Goal: Communication & Community: Share content

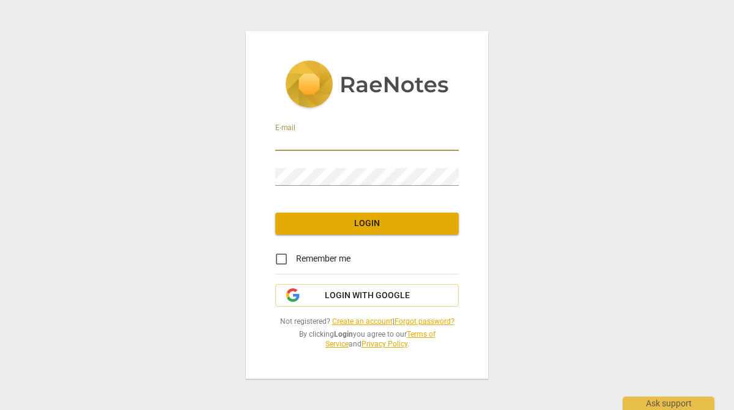
click at [319, 138] on input "email" at bounding box center [366, 142] width 183 height 18
paste input "[PERSON_NAME][EMAIL_ADDRESS][DOMAIN_NAME]"
type input "[PERSON_NAME][EMAIL_ADDRESS][DOMAIN_NAME]"
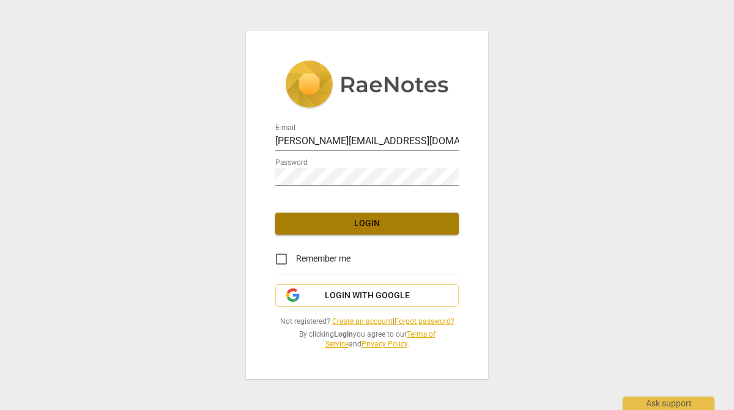
click at [345, 227] on span "Login" at bounding box center [367, 224] width 164 height 12
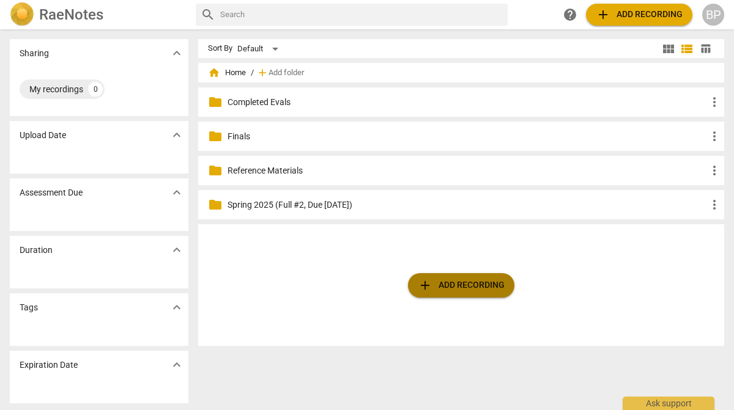
click at [433, 287] on span "add Add recording" at bounding box center [461, 285] width 87 height 15
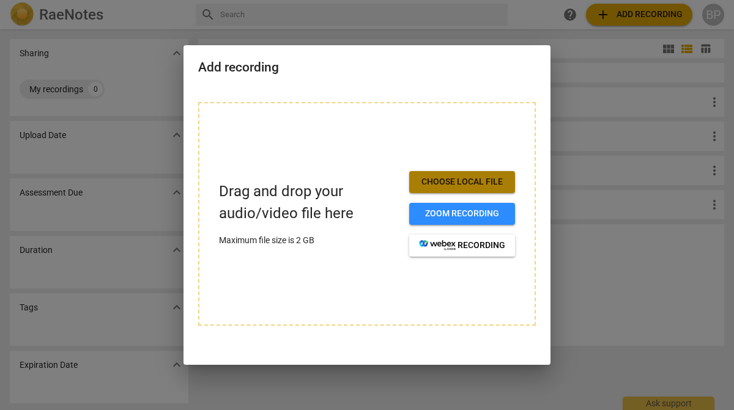
click at [448, 177] on span "Choose local file" at bounding box center [462, 182] width 86 height 12
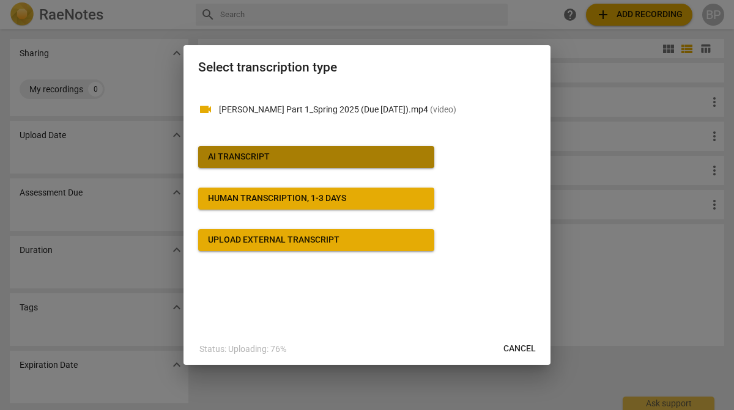
click at [218, 158] on div "AI Transcript" at bounding box center [239, 157] width 62 height 12
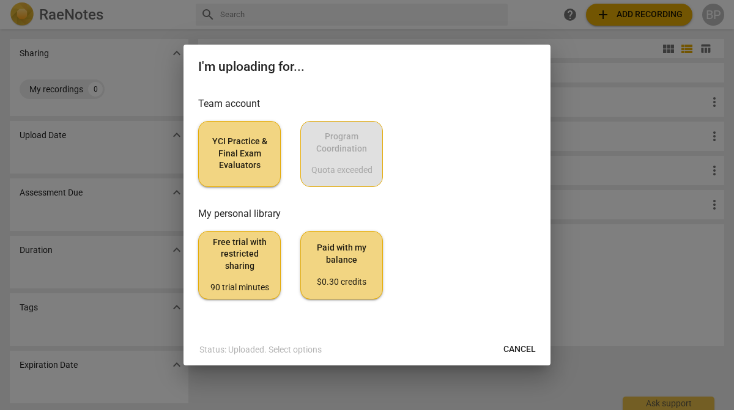
click at [218, 158] on span "YCI Practice & Final Exam Evaluators" at bounding box center [239, 154] width 62 height 36
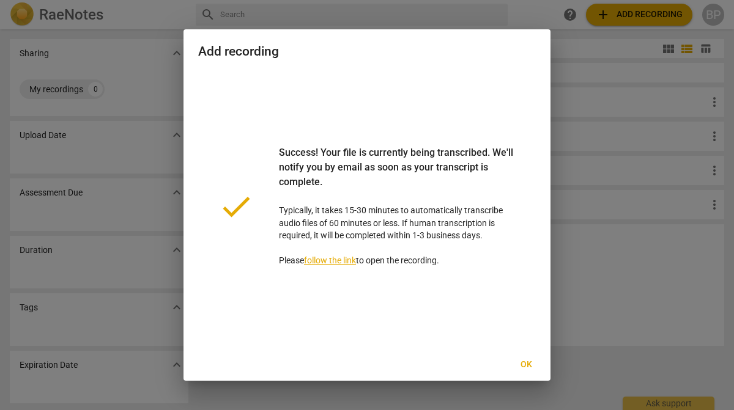
click at [526, 365] on button "Ok" at bounding box center [525, 365] width 39 height 22
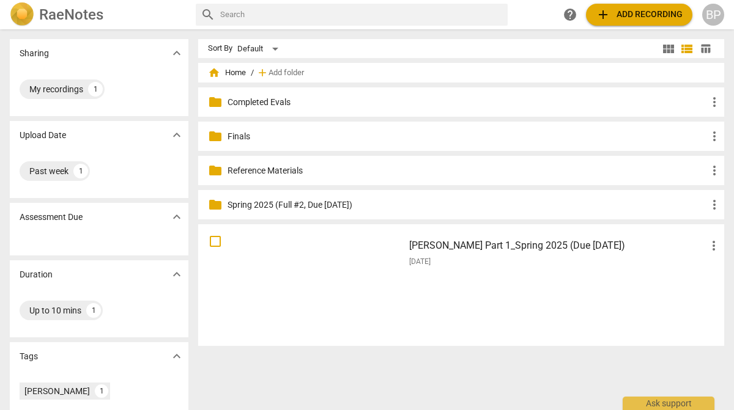
click at [616, 9] on span "add Add recording" at bounding box center [638, 14] width 87 height 15
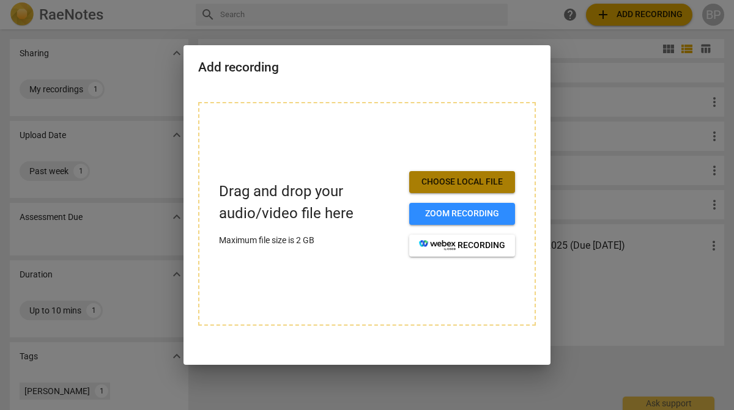
click at [434, 175] on button "Choose local file" at bounding box center [462, 182] width 106 height 22
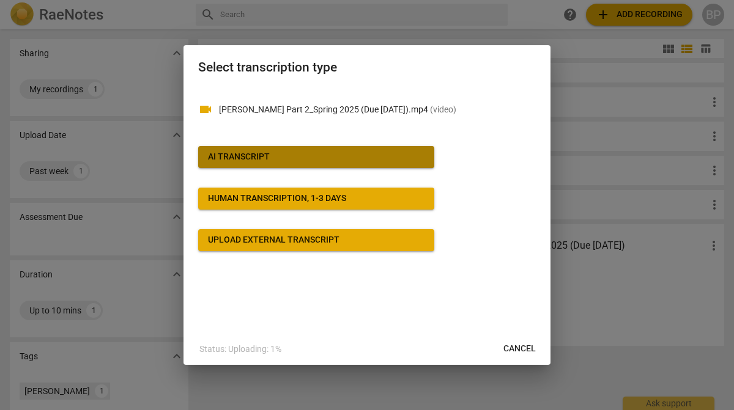
click at [287, 158] on span "AI Transcript" at bounding box center [316, 157] width 216 height 12
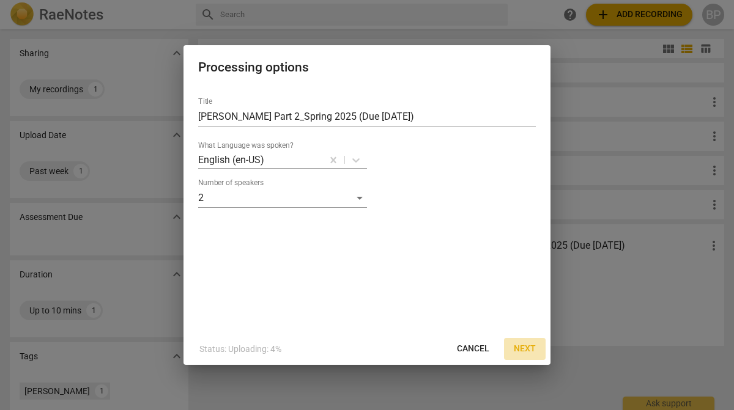
click at [526, 355] on button "Next" at bounding box center [525, 349] width 42 height 22
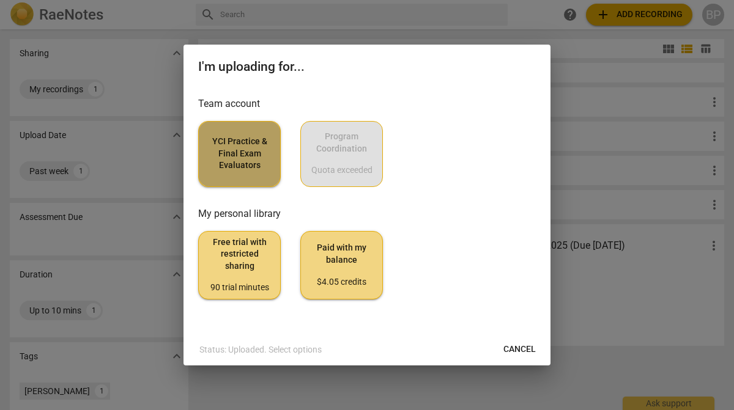
click at [225, 144] on span "YCI Practice & Final Exam Evaluators" at bounding box center [239, 154] width 62 height 36
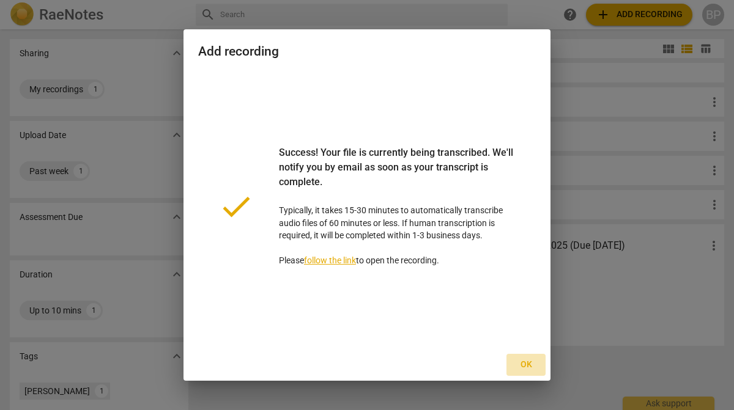
click at [526, 364] on span "Ok" at bounding box center [526, 365] width 20 height 12
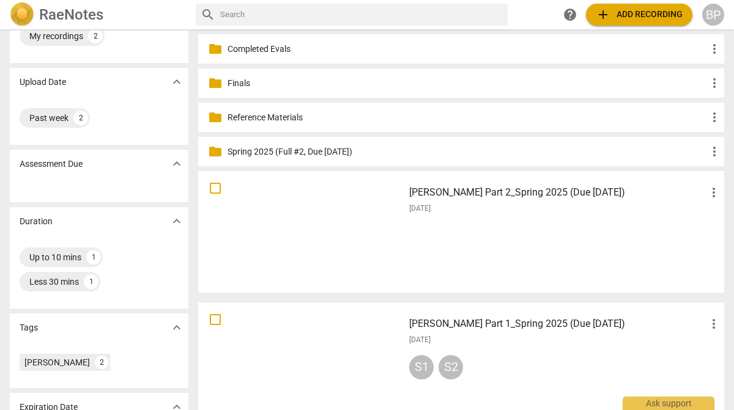
scroll to position [51, 0]
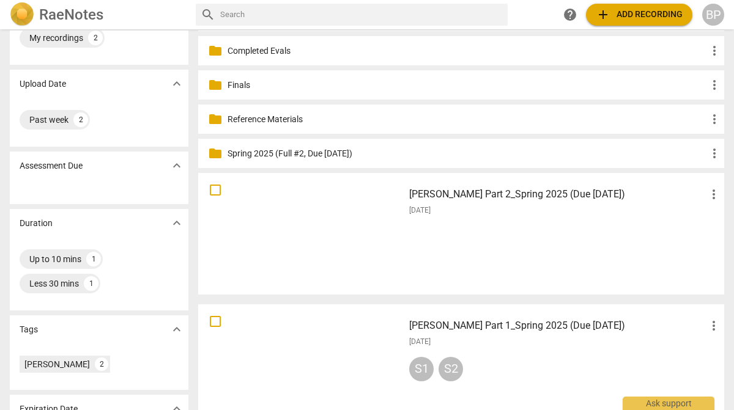
click at [534, 352] on div "[PERSON_NAME] Part 1_Spring 2025 (Due [DATE]) more_vert [DATE] S1 S2" at bounding box center [564, 365] width 331 height 113
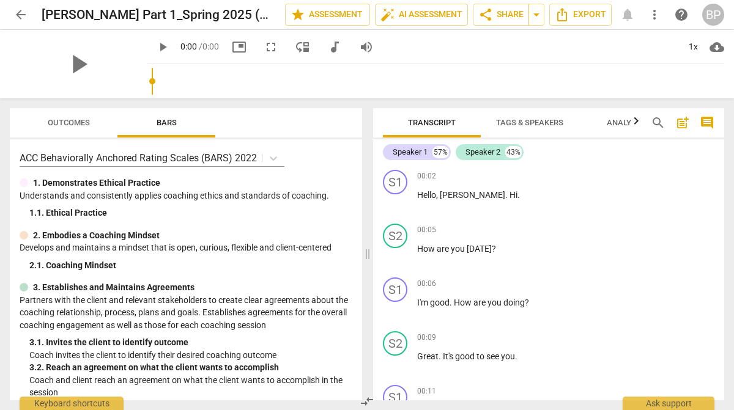
drag, startPoint x: 499, startPoint y: 174, endPoint x: 473, endPoint y: 100, distance: 77.7
click at [473, 100] on div "Transcript Tags & Speakers Analytics search post_add comment Speaker 1 57% Spea…" at bounding box center [551, 254] width 366 height 312
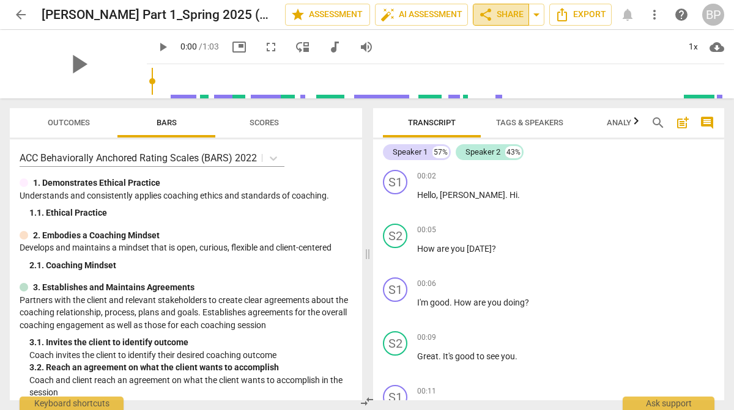
click at [492, 8] on span "share" at bounding box center [485, 14] width 15 height 15
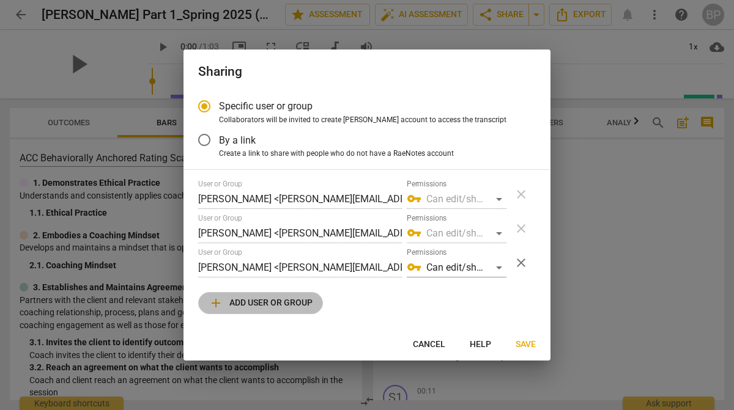
click at [257, 307] on span "add Add user or group" at bounding box center [260, 303] width 104 height 15
radio input "false"
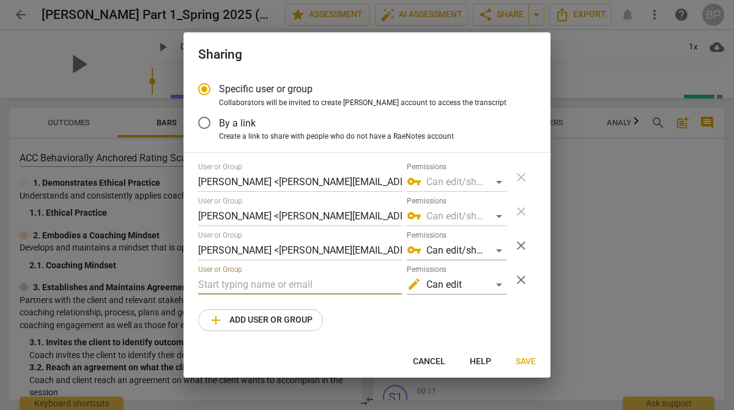
click at [257, 287] on input "text" at bounding box center [300, 285] width 204 height 20
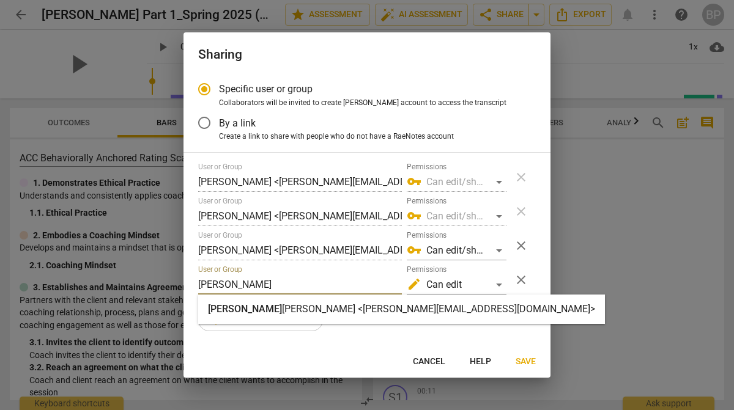
type input "[PERSON_NAME]"
click at [282, 312] on strong "[PERSON_NAME] <[PERSON_NAME][EMAIL_ADDRESS][DOMAIN_NAME]>" at bounding box center [438, 309] width 313 height 12
radio input "false"
type input "[PERSON_NAME] <[PERSON_NAME][EMAIL_ADDRESS][DOMAIN_NAME]>"
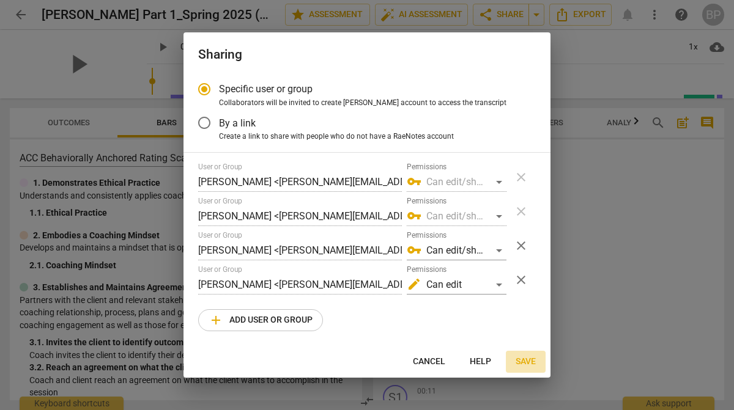
click at [522, 358] on span "Save" at bounding box center [525, 362] width 20 height 12
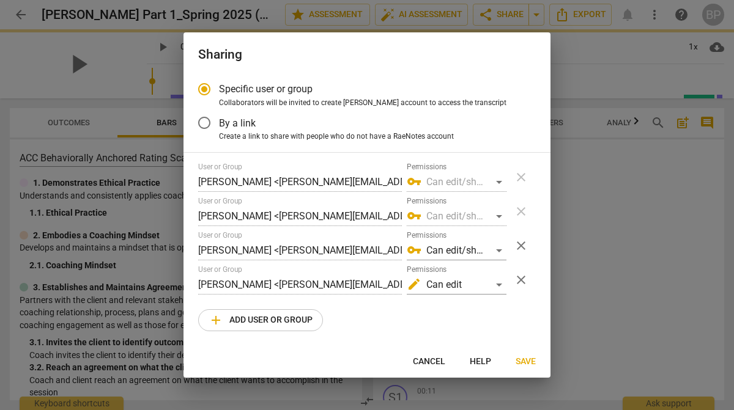
radio input "false"
type input "[PERSON_NAME] <[PERSON_NAME][EMAIL_ADDRESS][DOMAIN_NAME]>"
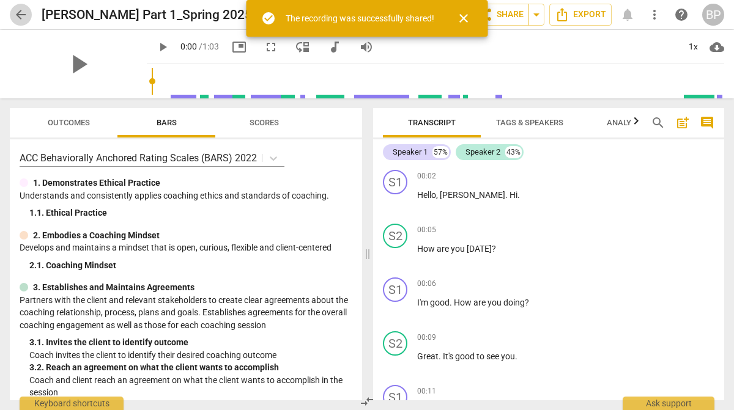
click at [27, 12] on span "arrow_back" at bounding box center [20, 14] width 15 height 15
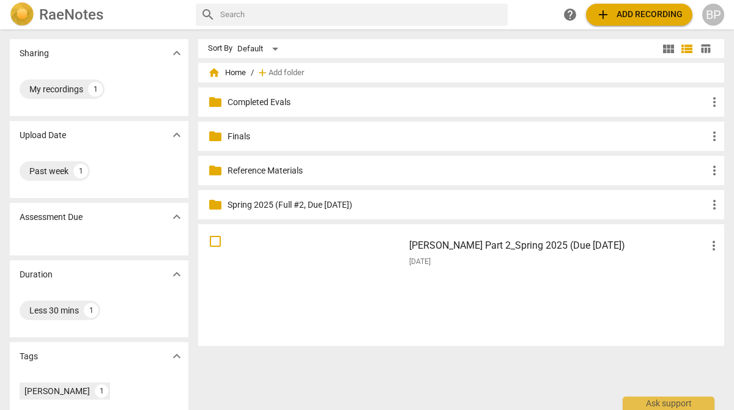
click at [483, 290] on div "[PERSON_NAME] Part 2_Spring 2025 (Due [DATE]) more_vert [DATE]" at bounding box center [564, 285] width 331 height 113
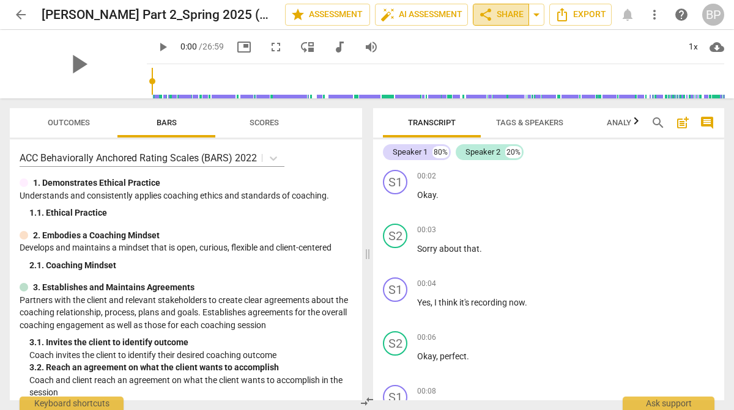
click at [500, 15] on span "share Share" at bounding box center [500, 14] width 45 height 15
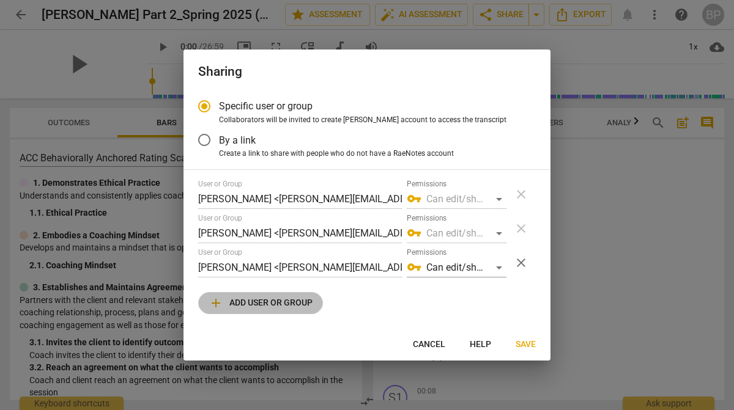
click at [246, 307] on span "add Add user or group" at bounding box center [260, 303] width 104 height 15
radio input "false"
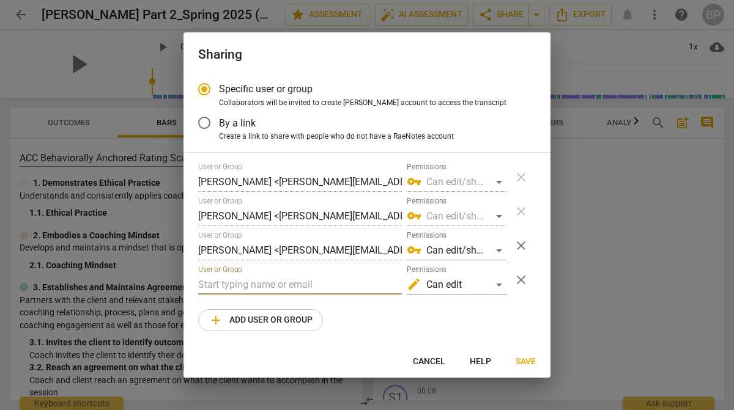
click at [257, 278] on input "text" at bounding box center [300, 285] width 204 height 20
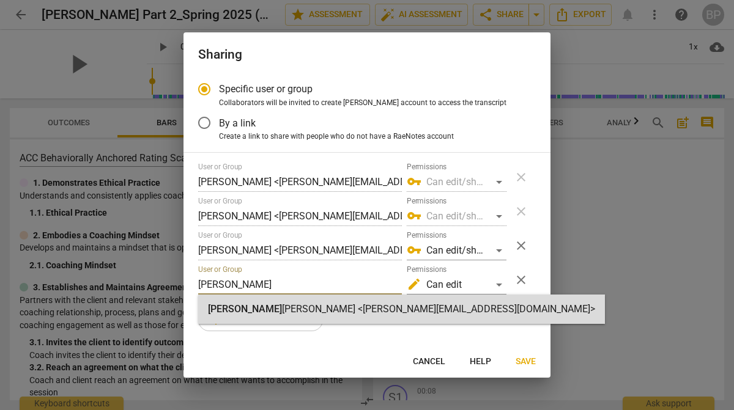
type input "[PERSON_NAME]"
radio input "false"
type input "[PERSON_NAME] <[PERSON_NAME][EMAIL_ADDRESS][DOMAIN_NAME]>"
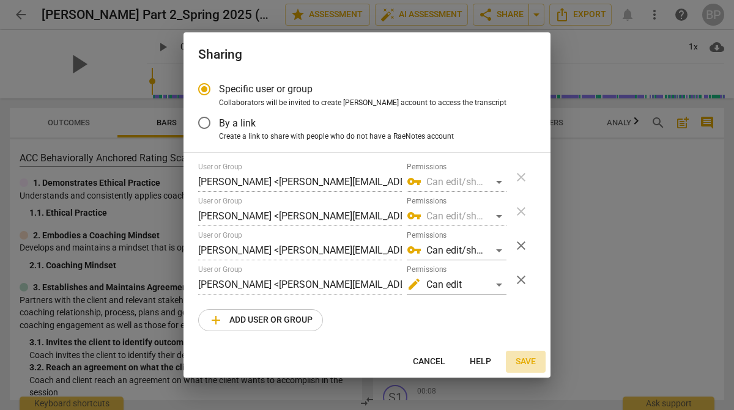
click at [530, 360] on span "Save" at bounding box center [525, 362] width 20 height 12
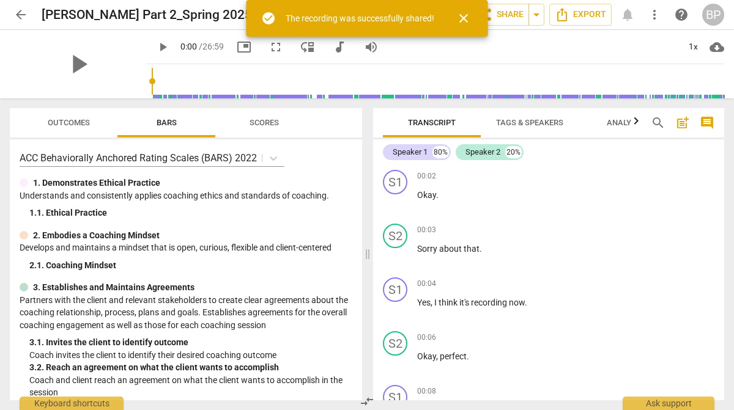
click at [19, 16] on span "arrow_back" at bounding box center [20, 14] width 15 height 15
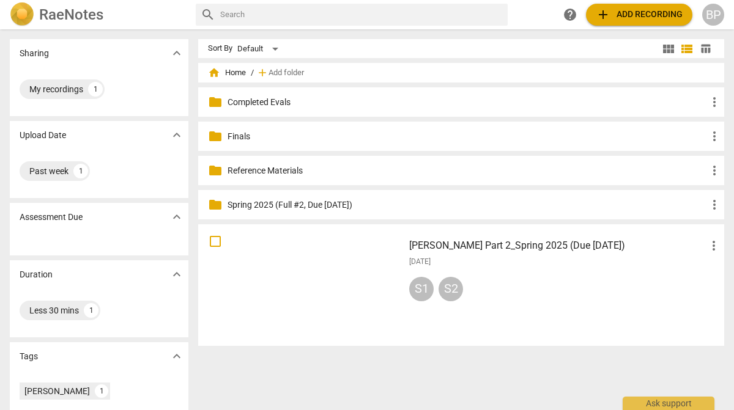
click at [713, 15] on div "BP" at bounding box center [713, 15] width 22 height 22
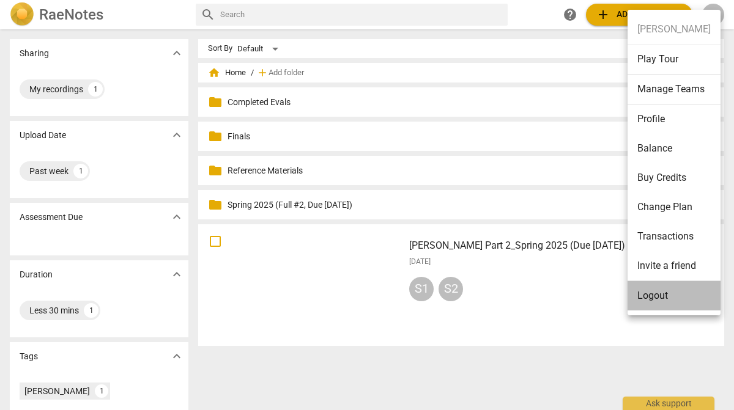
click at [657, 292] on li "Logout" at bounding box center [673, 295] width 93 height 29
